Goal: Information Seeking & Learning: Learn about a topic

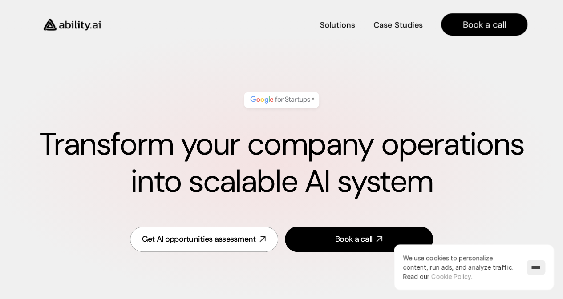
click at [392, 98] on div "* Transform your company operations into scalable AI system" at bounding box center [282, 146] width 492 height 126
click at [393, 98] on div "* Transform your company operations into scalable AI system" at bounding box center [282, 146] width 492 height 126
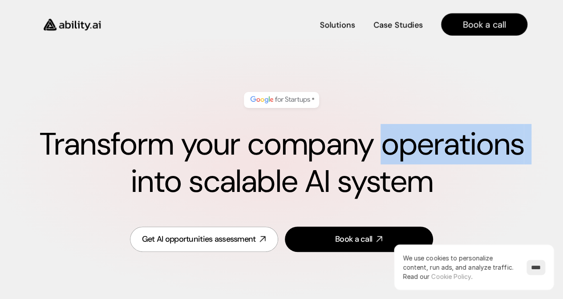
click at [393, 98] on div "* Transform your company operations into scalable AI system" at bounding box center [282, 146] width 492 height 126
drag, startPoint x: 418, startPoint y: 54, endPoint x: 439, endPoint y: 52, distance: 21.5
click at [419, 54] on div "* Transform your company operations into scalable AI system Get AI opportunitie…" at bounding box center [281, 173] width 563 height 269
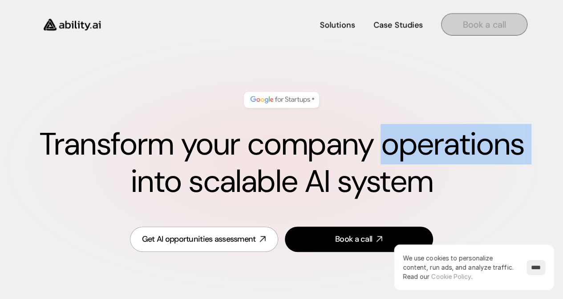
click at [504, 24] on h4 "Book a call" at bounding box center [484, 24] width 43 height 12
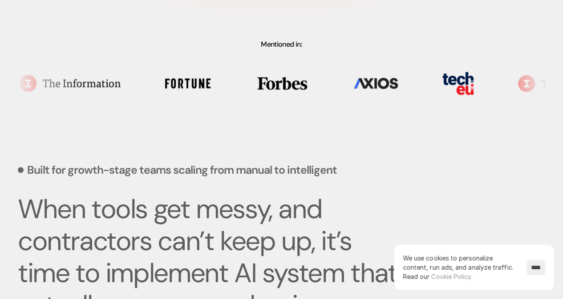
scroll to position [267, 0]
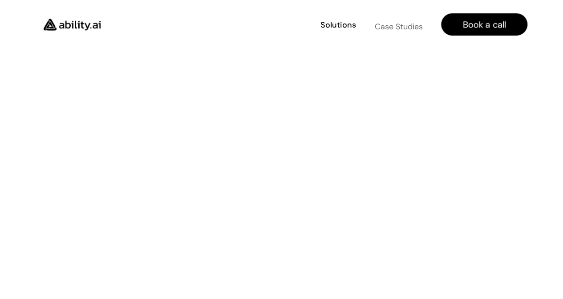
click at [404, 19] on link "Case Studies Case Studies" at bounding box center [398, 25] width 49 height 16
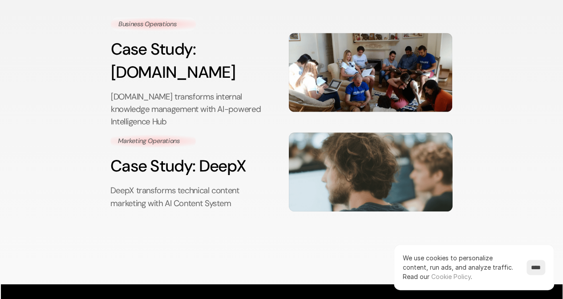
scroll to position [133, 0]
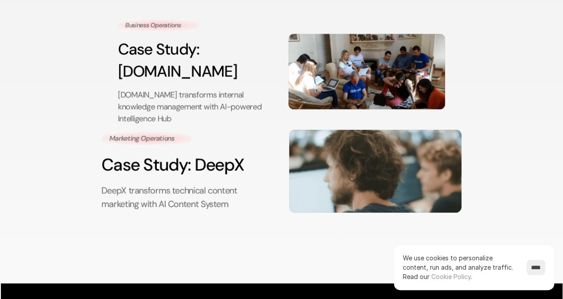
click at [244, 185] on p "DeepX transforms technical content marketing with AI Content System" at bounding box center [187, 198] width 173 height 26
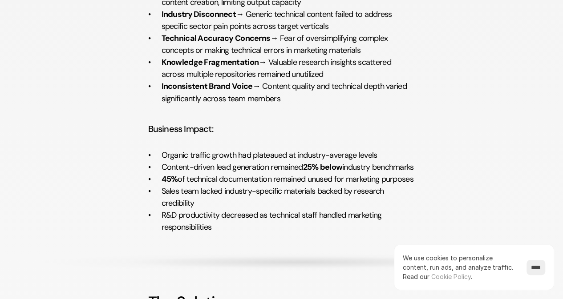
scroll to position [801, 0]
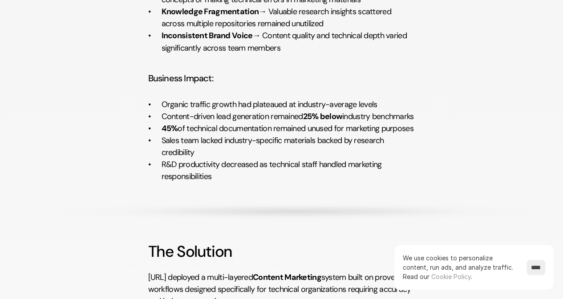
click at [215, 208] on div "Marketing Operations DeepX transforms technical content marketing with AI Conte…" at bounding box center [282, 171] width 518 height 1821
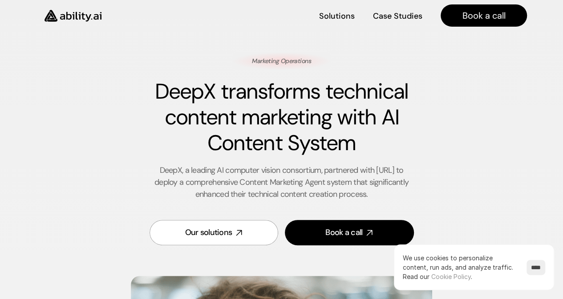
scroll to position [0, 0]
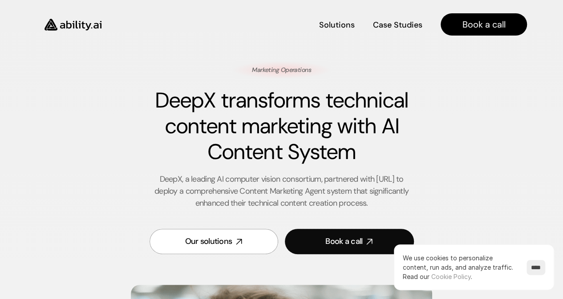
click at [533, 264] on input "****" at bounding box center [535, 267] width 19 height 15
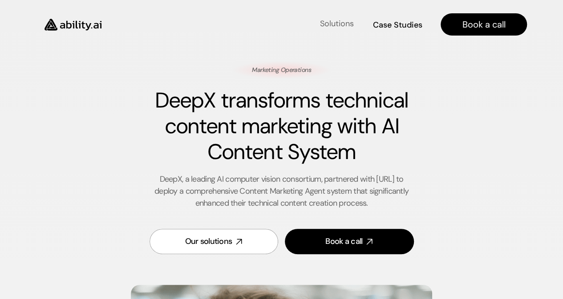
click at [340, 26] on h4 "Solutions" at bounding box center [336, 23] width 34 height 11
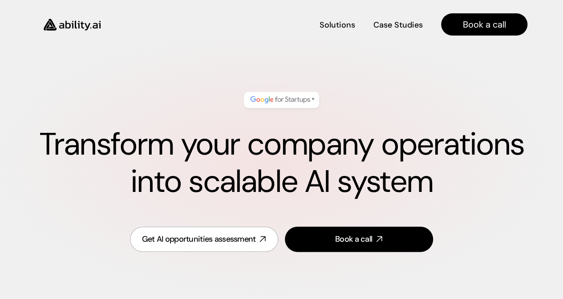
scroll to position [385, 0]
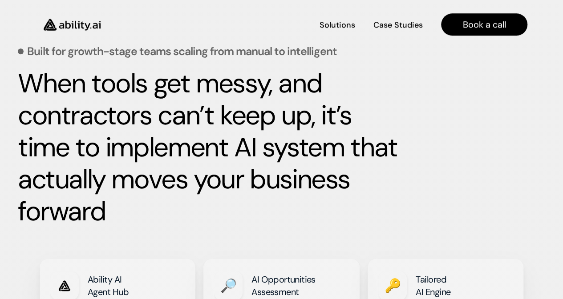
click at [75, 25] on img at bounding box center [72, 25] width 73 height 28
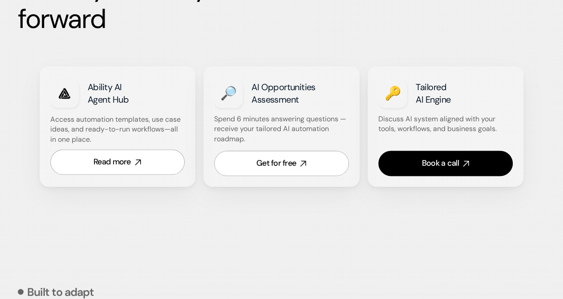
scroll to position [578, 0]
click at [432, 86] on strong "Tailored" at bounding box center [430, 87] width 31 height 12
drag, startPoint x: 467, startPoint y: 211, endPoint x: 463, endPoint y: 215, distance: 5.4
click at [466, 212] on div "Built to adapt We make this AI system work the way you need" at bounding box center [281, 295] width 527 height 199
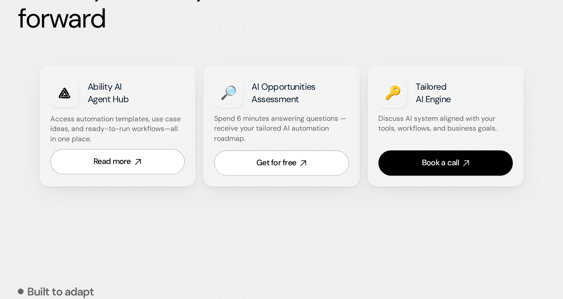
click at [414, 209] on div "Built to adapt We make this AI system work the way you need" at bounding box center [281, 295] width 527 height 199
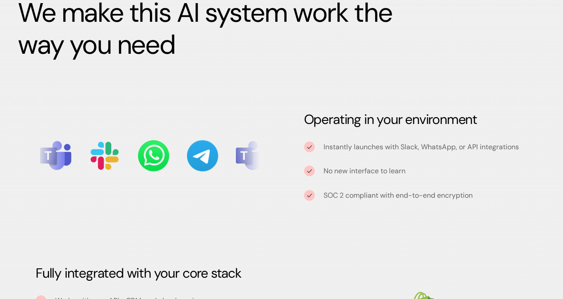
scroll to position [890, 0]
click at [71, 167] on img at bounding box center [55, 155] width 31 height 29
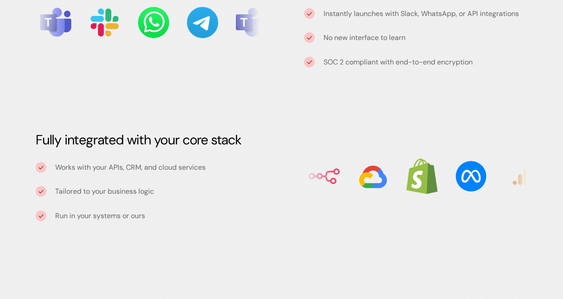
scroll to position [1023, 0]
click at [227, 142] on h3 "Fully integrated with your core stack" at bounding box center [148, 140] width 224 height 18
click at [216, 228] on div "Operating in your environment Instantly launches with Slack, WhatsApp, or API i…" at bounding box center [281, 99] width 527 height 299
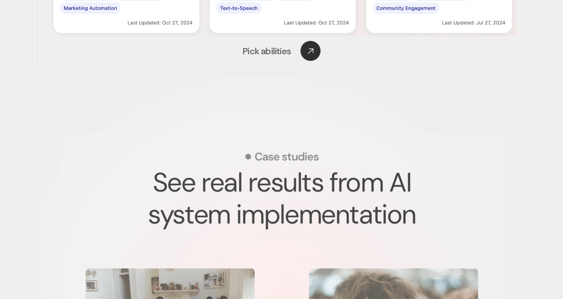
scroll to position [1690, 0]
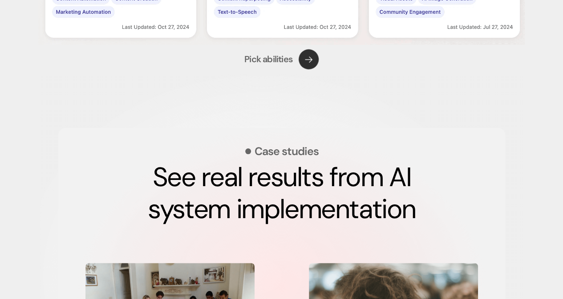
click at [308, 62] on use at bounding box center [308, 59] width 28 height 28
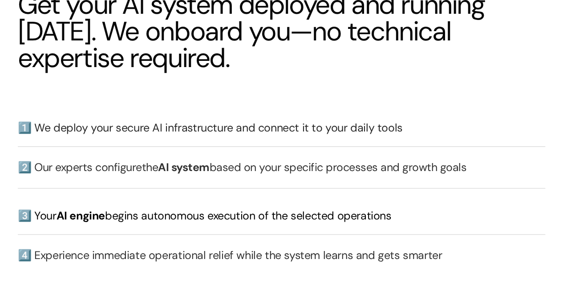
scroll to position [2224, 0]
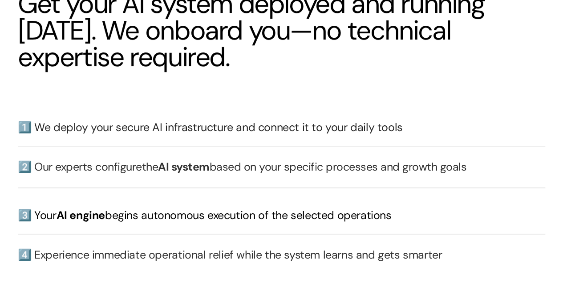
click at [198, 132] on h3 "1️⃣ We deploy your secure AI infrastructure and connect it to your daily tools" at bounding box center [281, 128] width 527 height 16
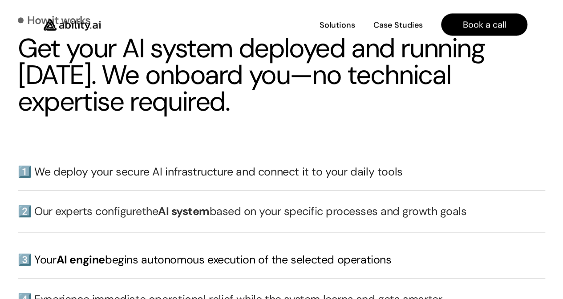
click at [209, 126] on div "How it works Get your AI system deployed and running in 30 days. We onboard you…" at bounding box center [281, 250] width 527 height 509
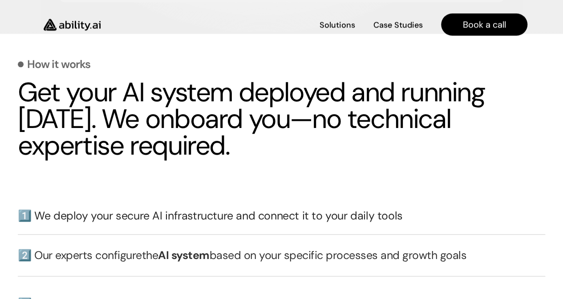
scroll to position [2135, 0]
click at [238, 172] on div "How it works Get your AI system deployed and running in 30 days. We onboard you…" at bounding box center [281, 294] width 527 height 509
click at [252, 180] on div "How it works Get your AI system deployed and running in 30 days. We onboard you…" at bounding box center [281, 294] width 527 height 509
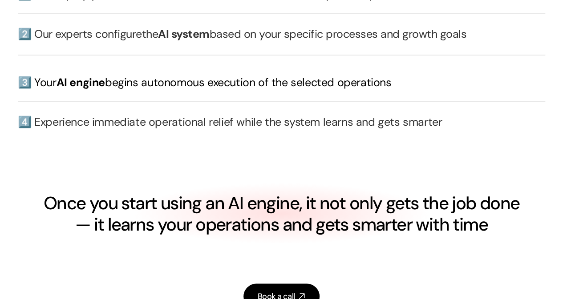
scroll to position [2358, 0]
click at [36, 228] on div "Once you start using an AI engine, it not only gets the job done — it learns yo…" at bounding box center [281, 213] width 527 height 60
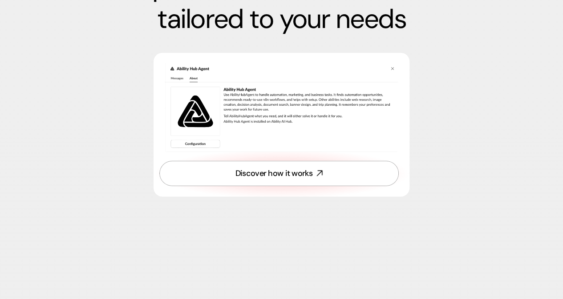
scroll to position [2891, 0]
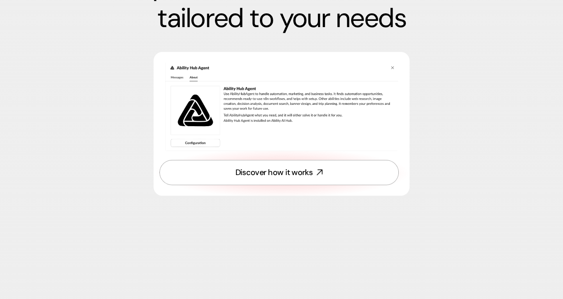
click at [278, 218] on div "Not ready to talk yet? Chat with the Ability Hub Agent to get instant ideas, te…" at bounding box center [281, 62] width 527 height 394
click at [273, 171] on div "Discover how it works" at bounding box center [273, 172] width 77 height 11
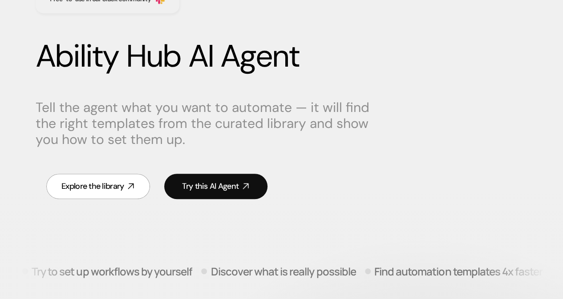
scroll to position [89, 0]
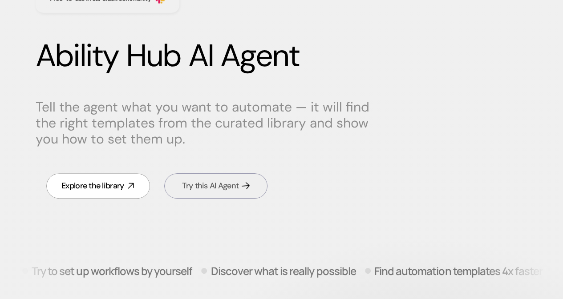
click at [219, 188] on div "Try this AI Agent" at bounding box center [210, 186] width 56 height 11
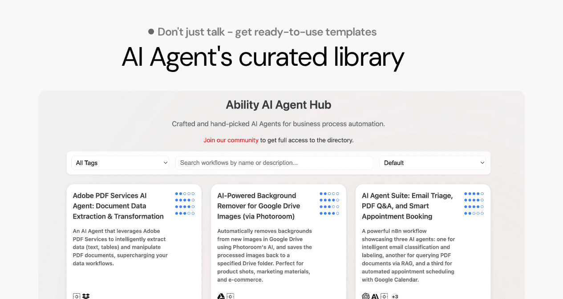
scroll to position [840, 0]
click at [126, 206] on img at bounding box center [281, 233] width 486 height 289
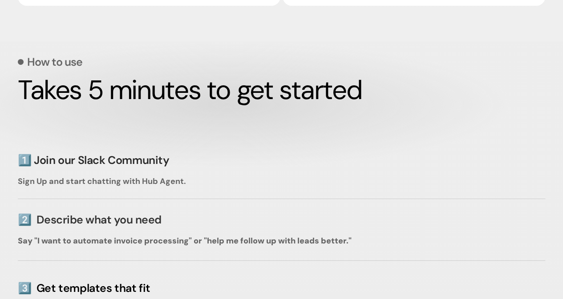
scroll to position [1552, 0]
click at [537, 231] on div "2️⃣ Describe what you need Say "I want to automate invoice processing" or "help…" at bounding box center [281, 229] width 527 height 62
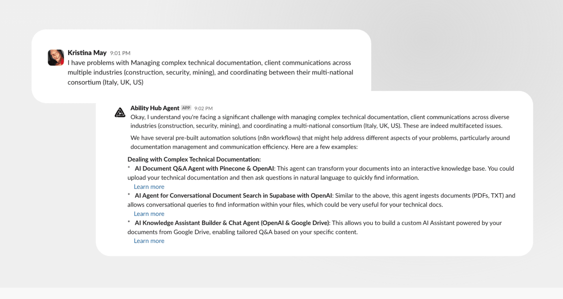
scroll to position [534, 0]
